Goal: Task Accomplishment & Management: Manage account settings

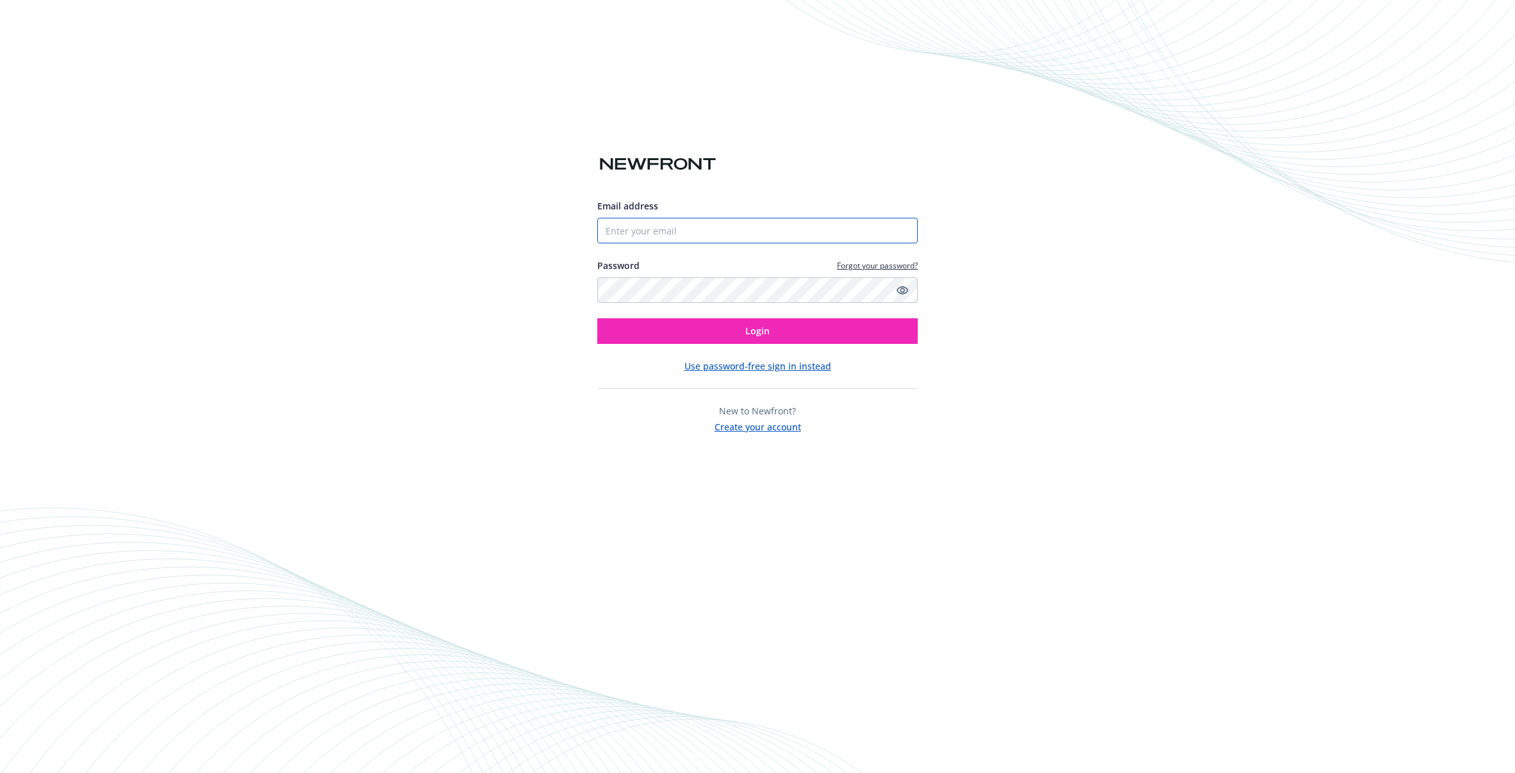
click at [696, 237] on input "Email address" at bounding box center [757, 231] width 320 height 26
type input "[EMAIL_ADDRESS][DOMAIN_NAME]"
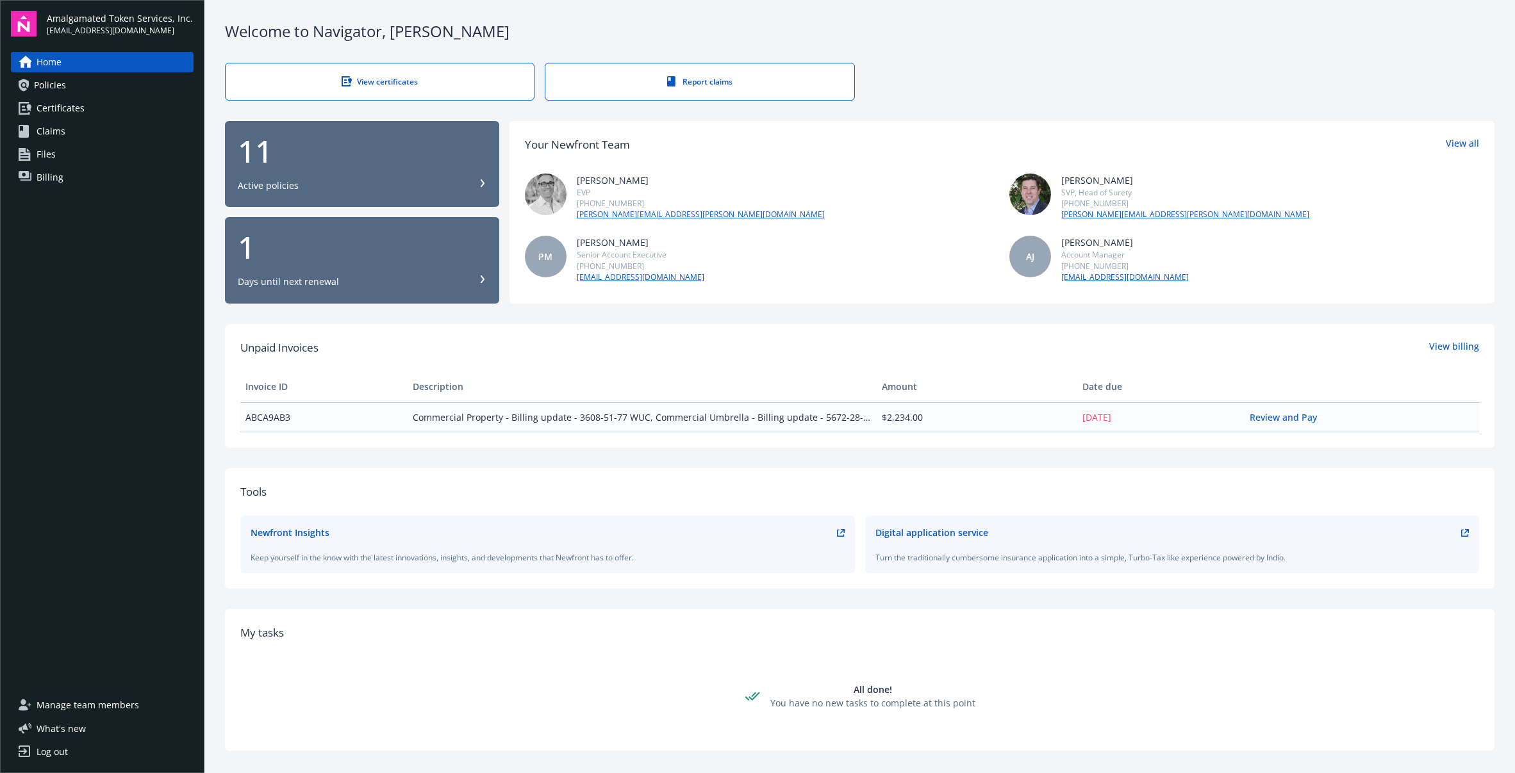
click at [128, 177] on link "Billing" at bounding box center [102, 177] width 183 height 21
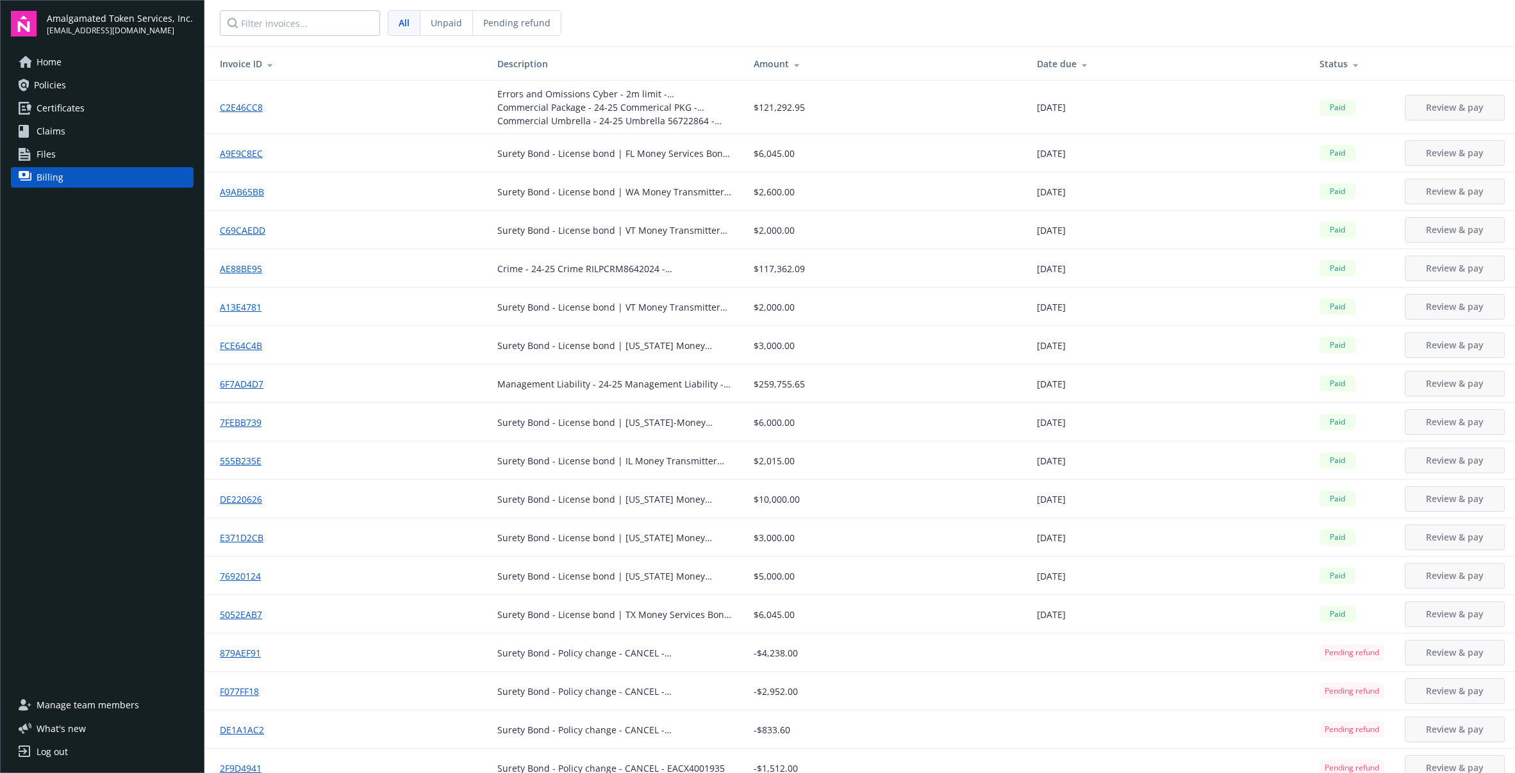
click at [88, 64] on link "Home" at bounding box center [102, 62] width 183 height 21
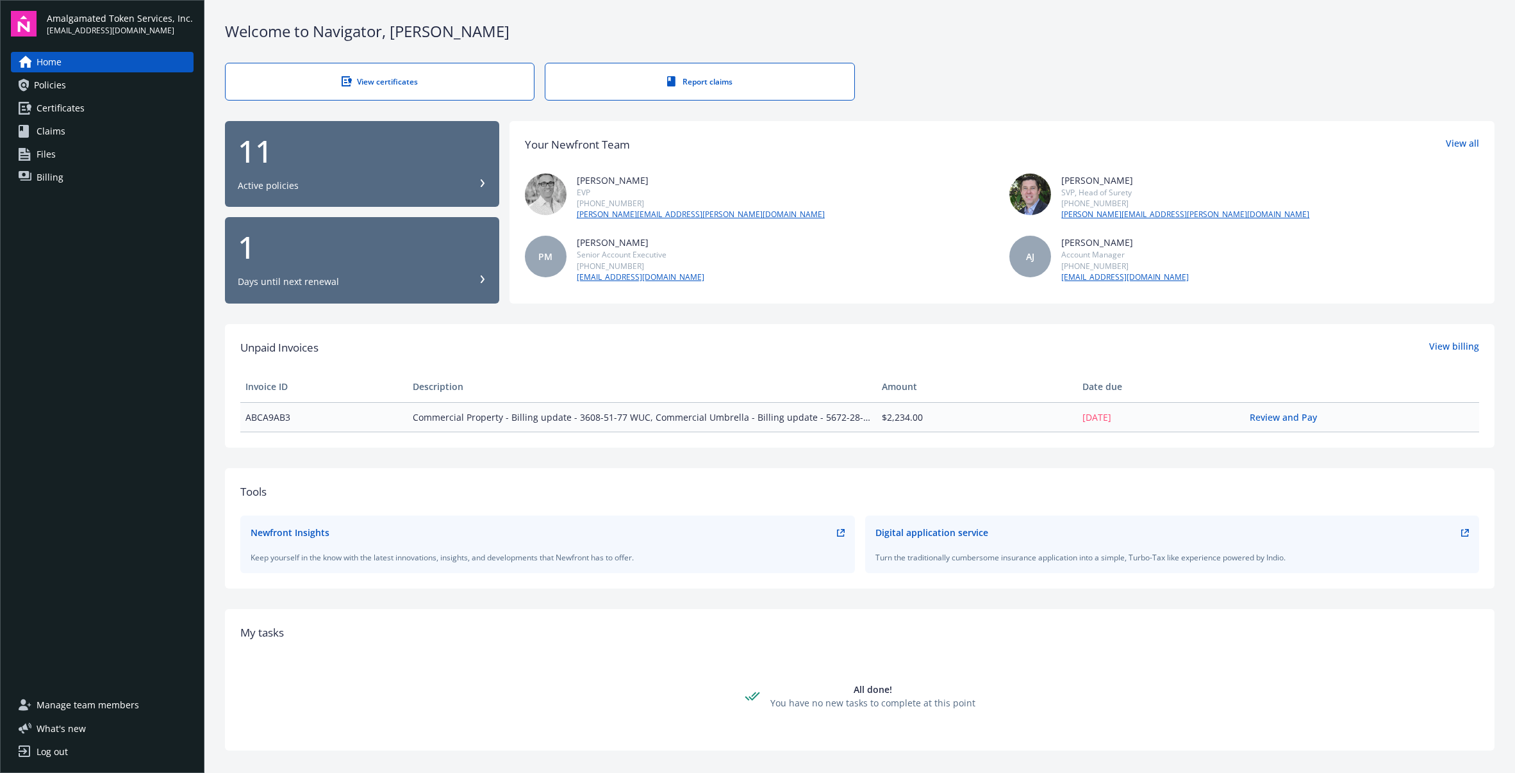
click at [447, 277] on div "Days until next renewal" at bounding box center [362, 282] width 249 height 13
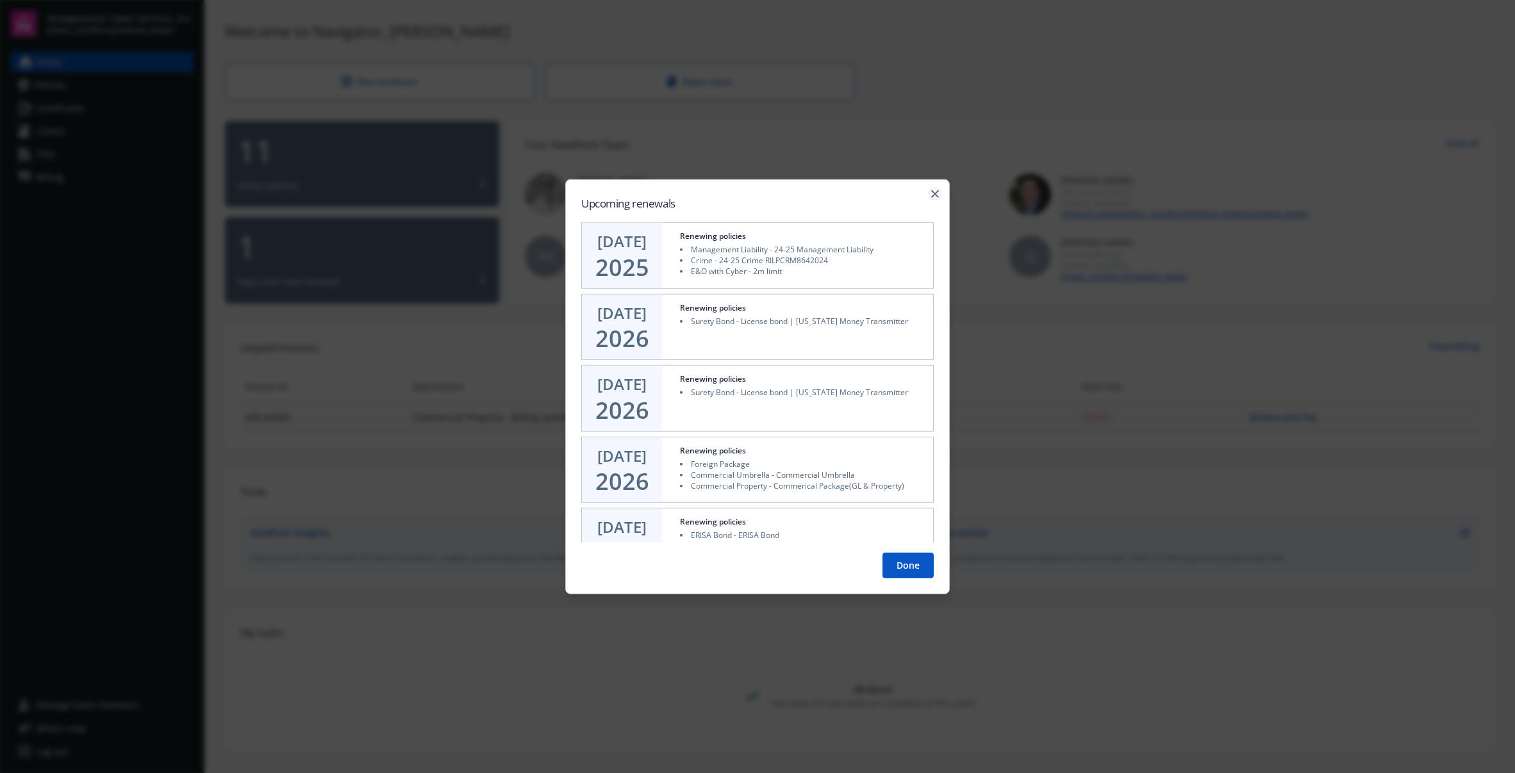
click at [931, 196] on icon "button" at bounding box center [935, 194] width 8 height 8
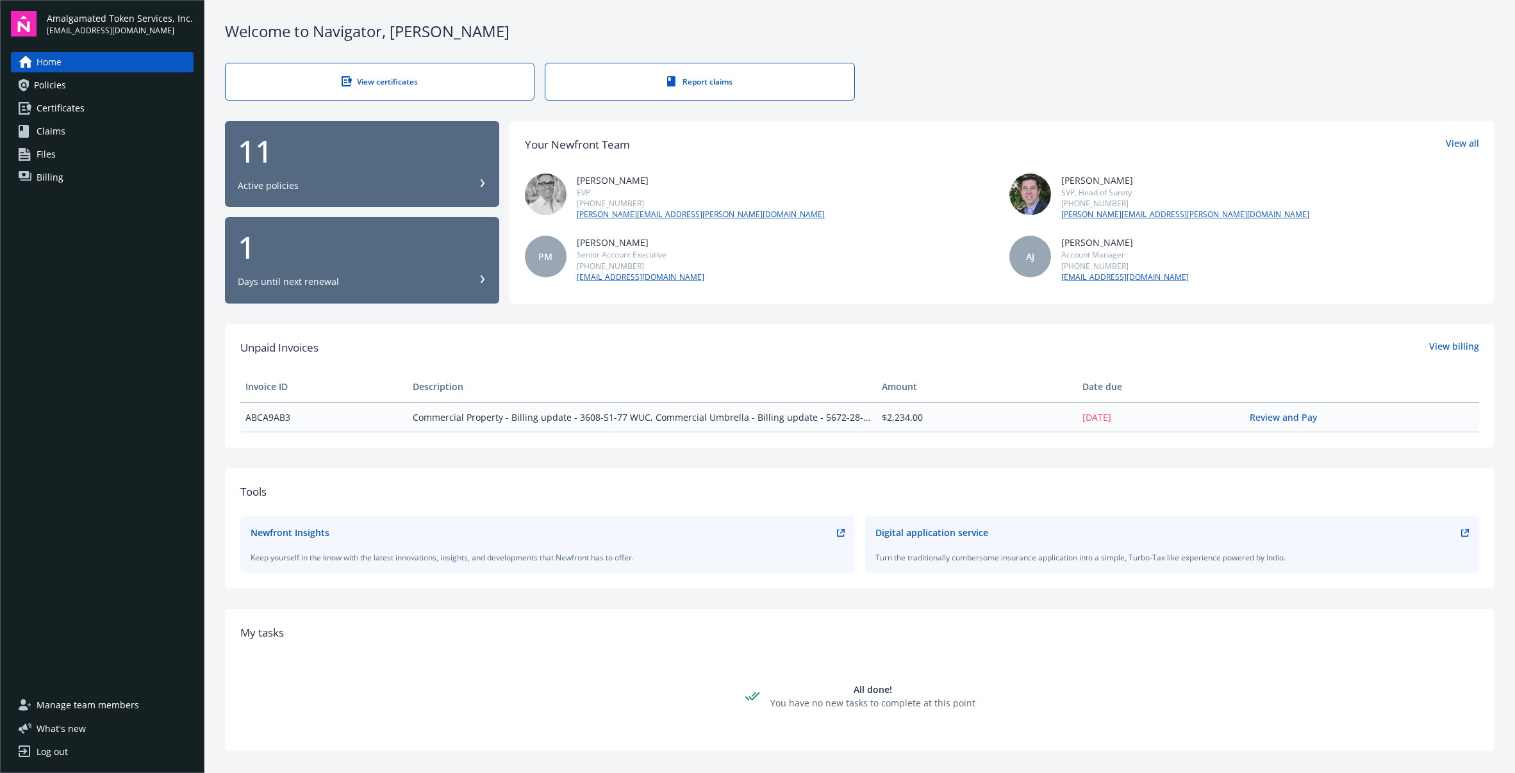
click at [90, 707] on span "Manage team members" at bounding box center [88, 705] width 103 height 21
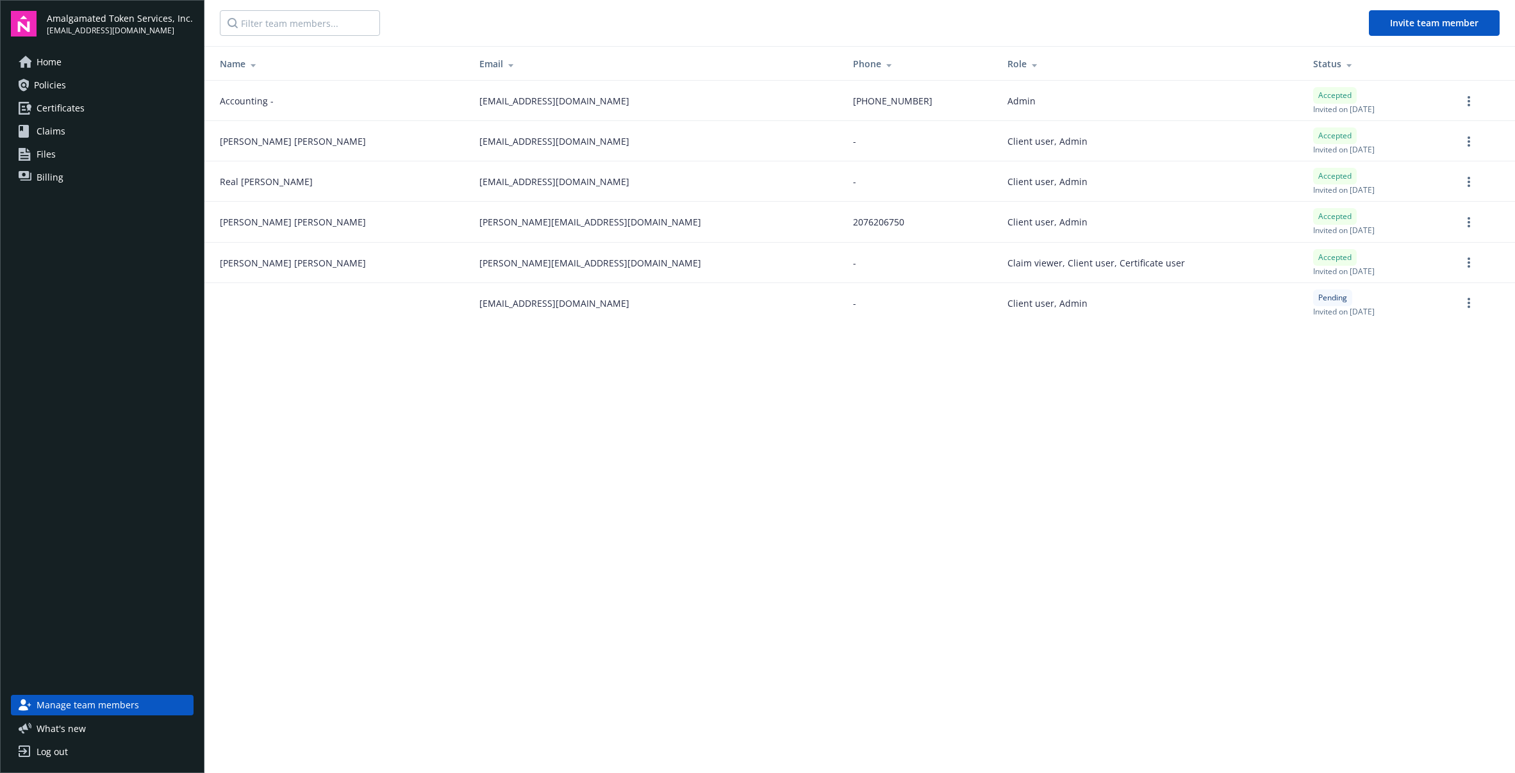
click at [111, 87] on link "Policies" at bounding box center [102, 85] width 183 height 21
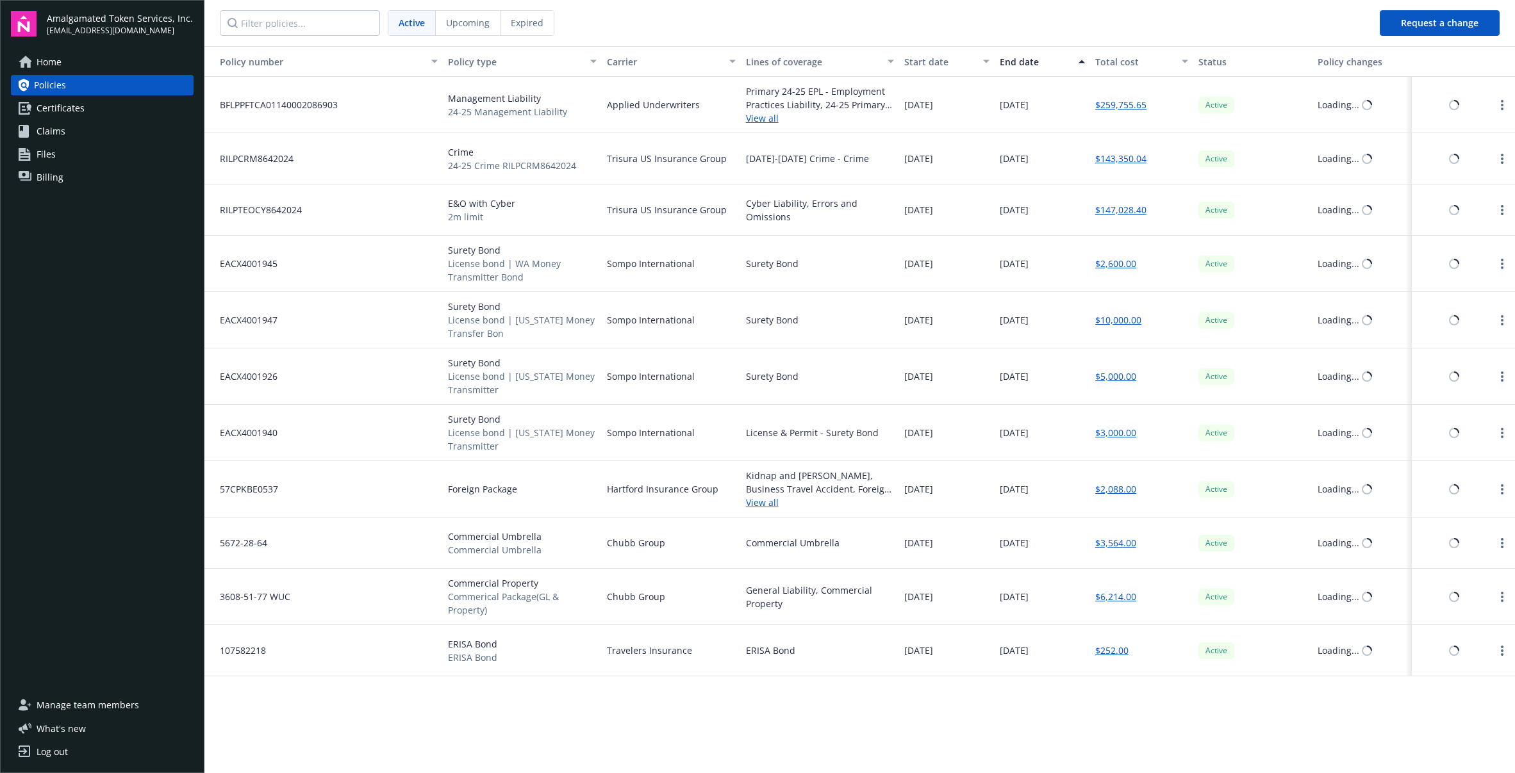
click at [113, 103] on link "Certificates" at bounding box center [102, 108] width 183 height 21
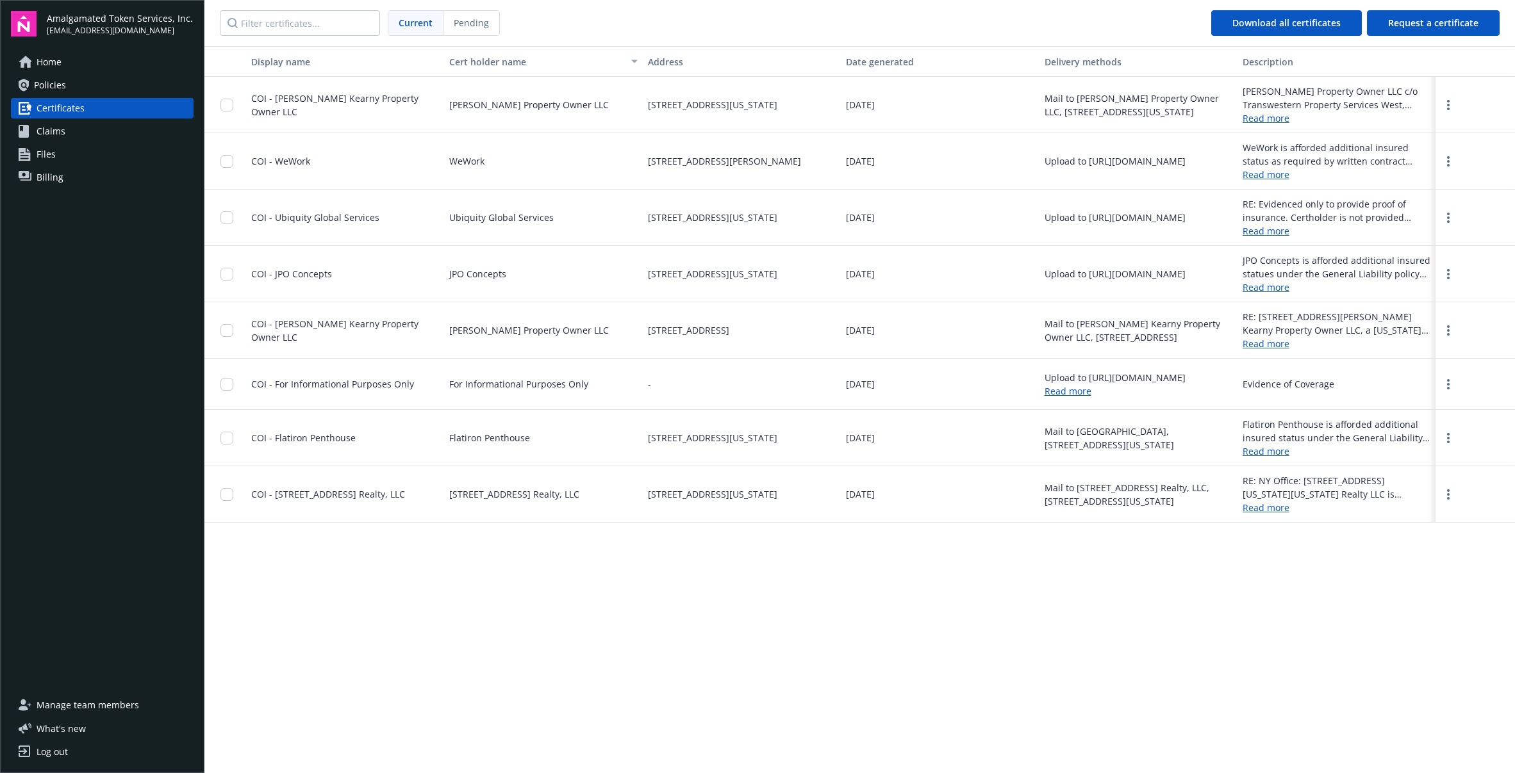
click at [119, 161] on link "Files" at bounding box center [102, 154] width 183 height 21
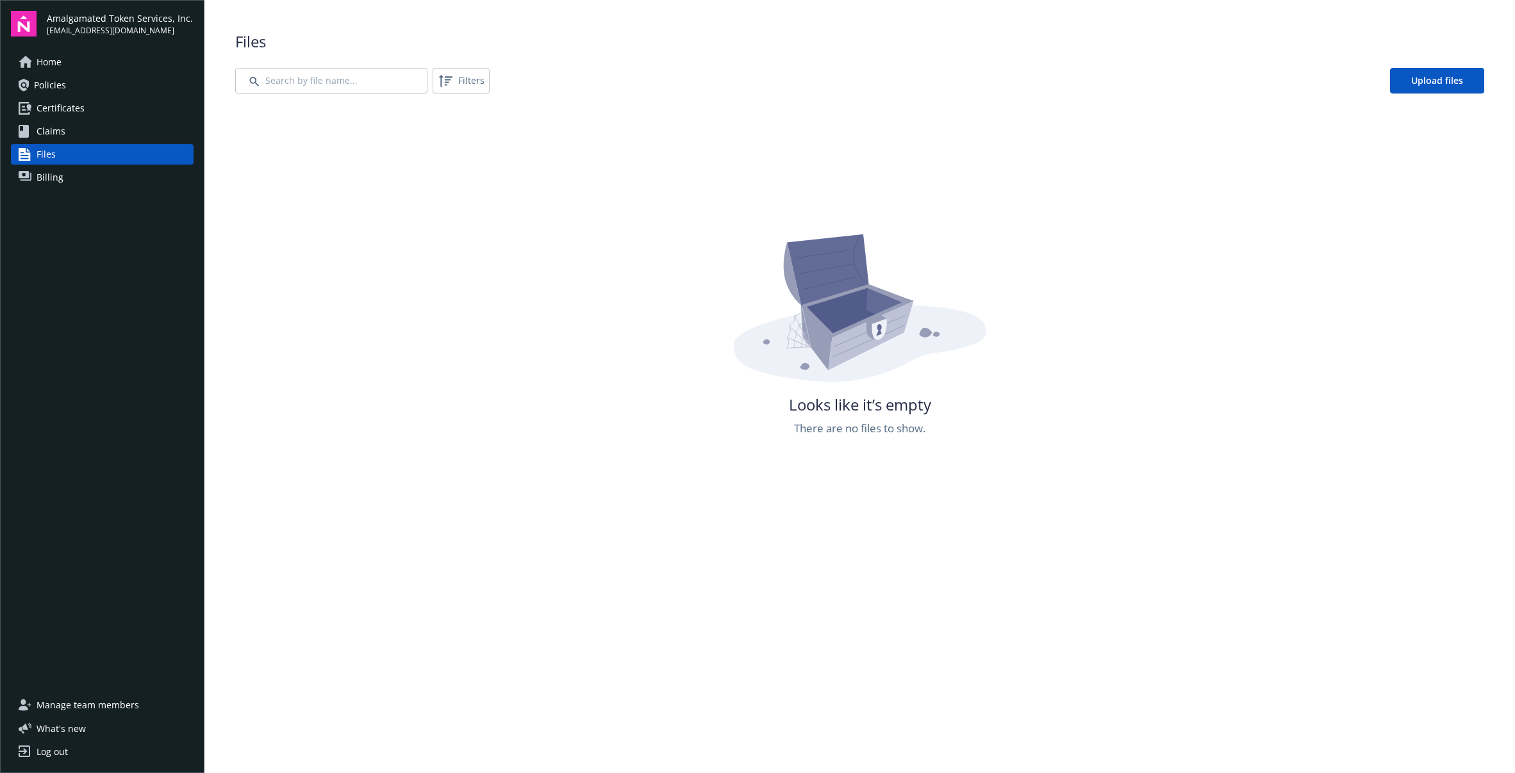
click at [134, 23] on span "Amalgamated Token Services, Inc." at bounding box center [120, 18] width 146 height 13
click at [128, 165] on div "Home Policies Certificates Claims Files Billing" at bounding box center [102, 120] width 183 height 136
click at [124, 174] on link "Billing" at bounding box center [102, 177] width 183 height 21
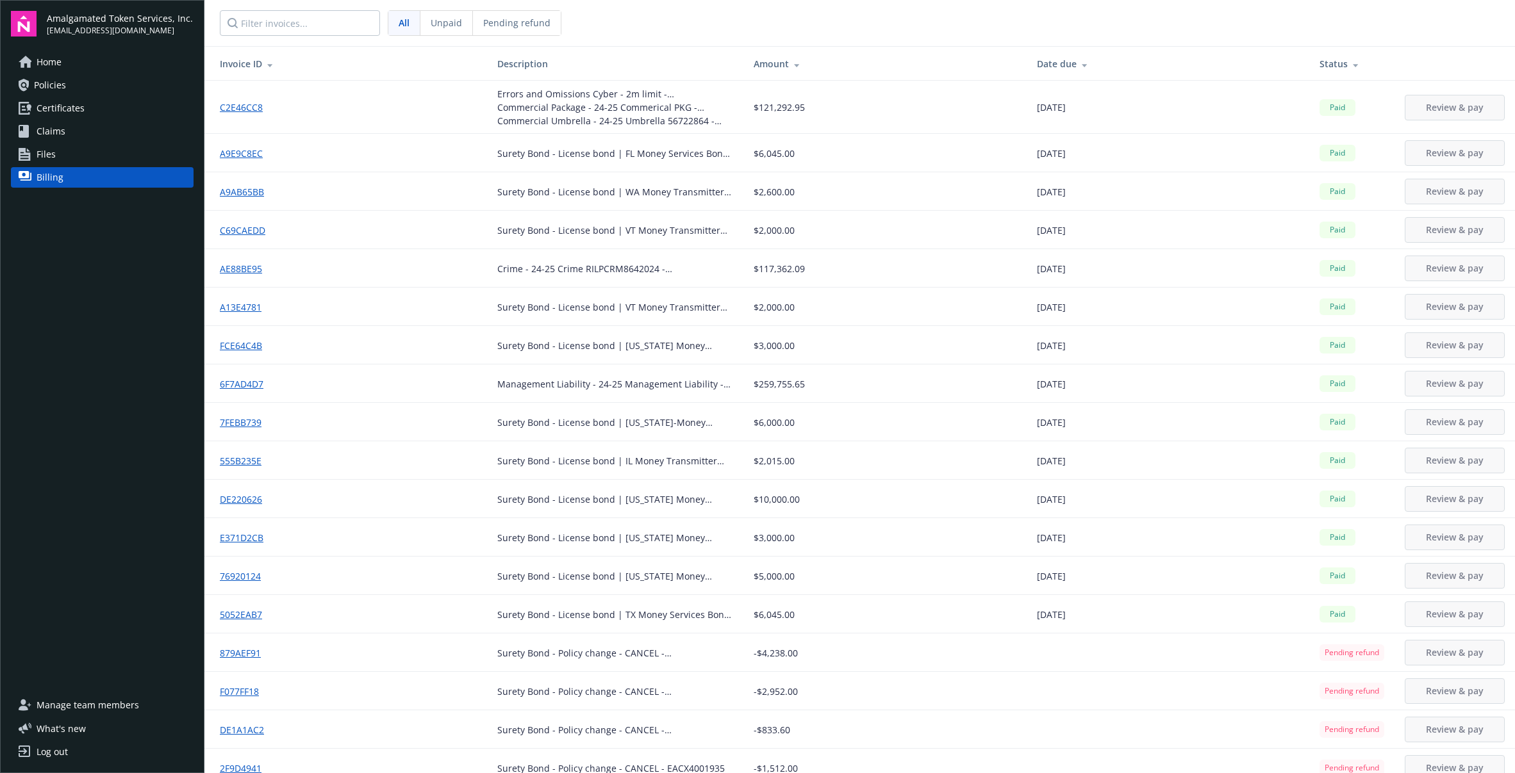
scroll to position [172, 0]
